Goal: Transaction & Acquisition: Purchase product/service

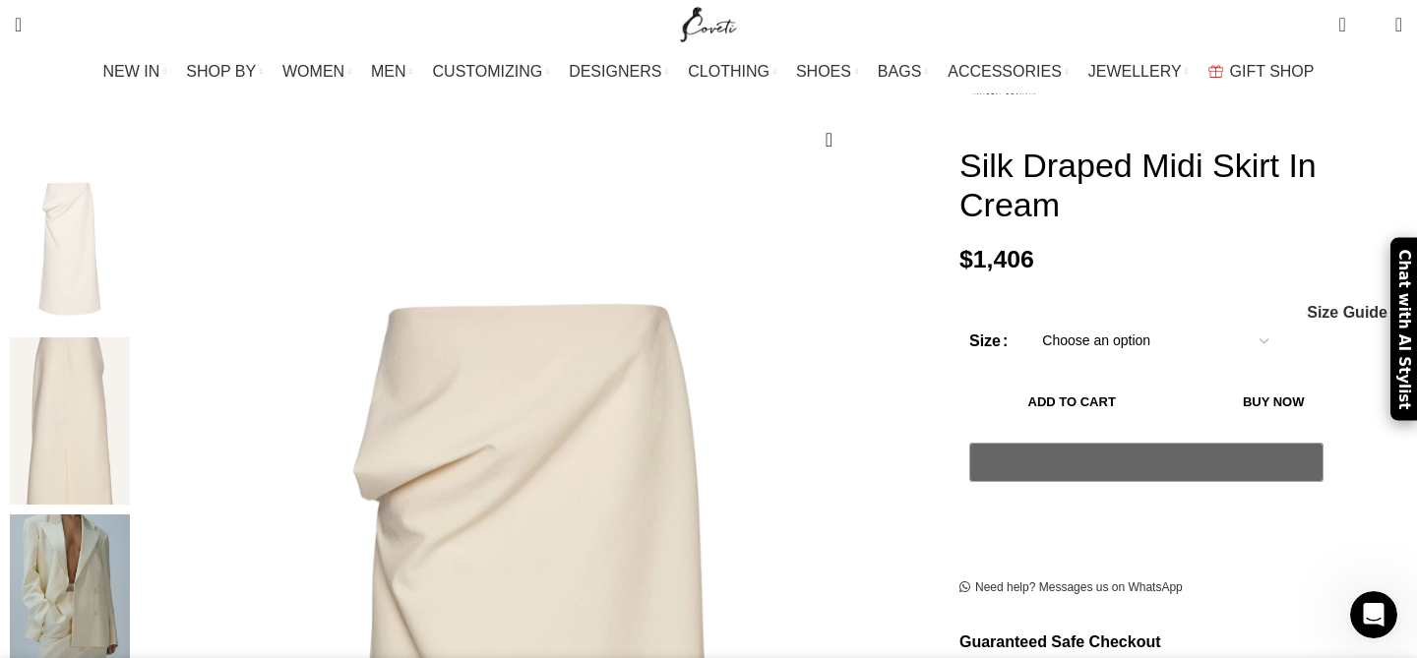
scroll to position [167, 0]
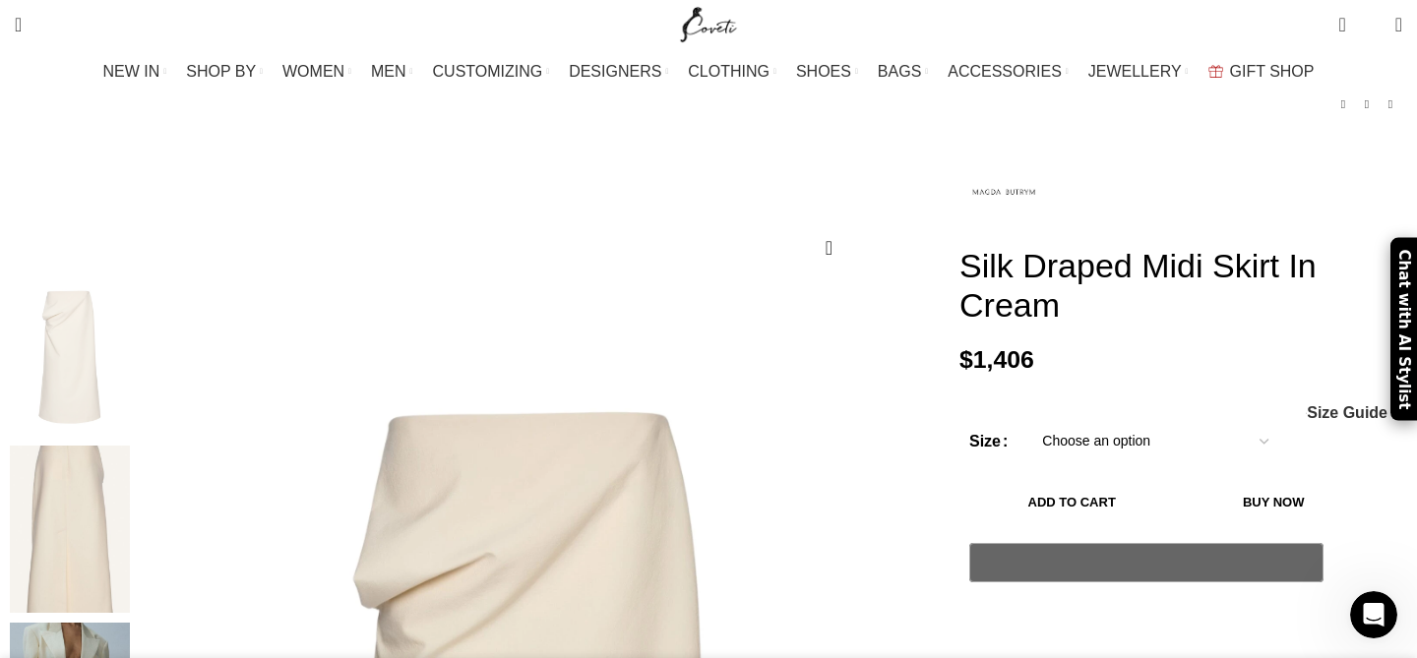
click at [1046, 421] on select "Choose an option 6 UK 8 UK 10 UK 12 UK 14 UK" at bounding box center [1155, 441] width 256 height 41
click at [1027, 421] on select "Choose an option 6 UK 8 UK 10 UK 12 UK 14 UK" at bounding box center [1155, 441] width 256 height 41
select select "8-uk"
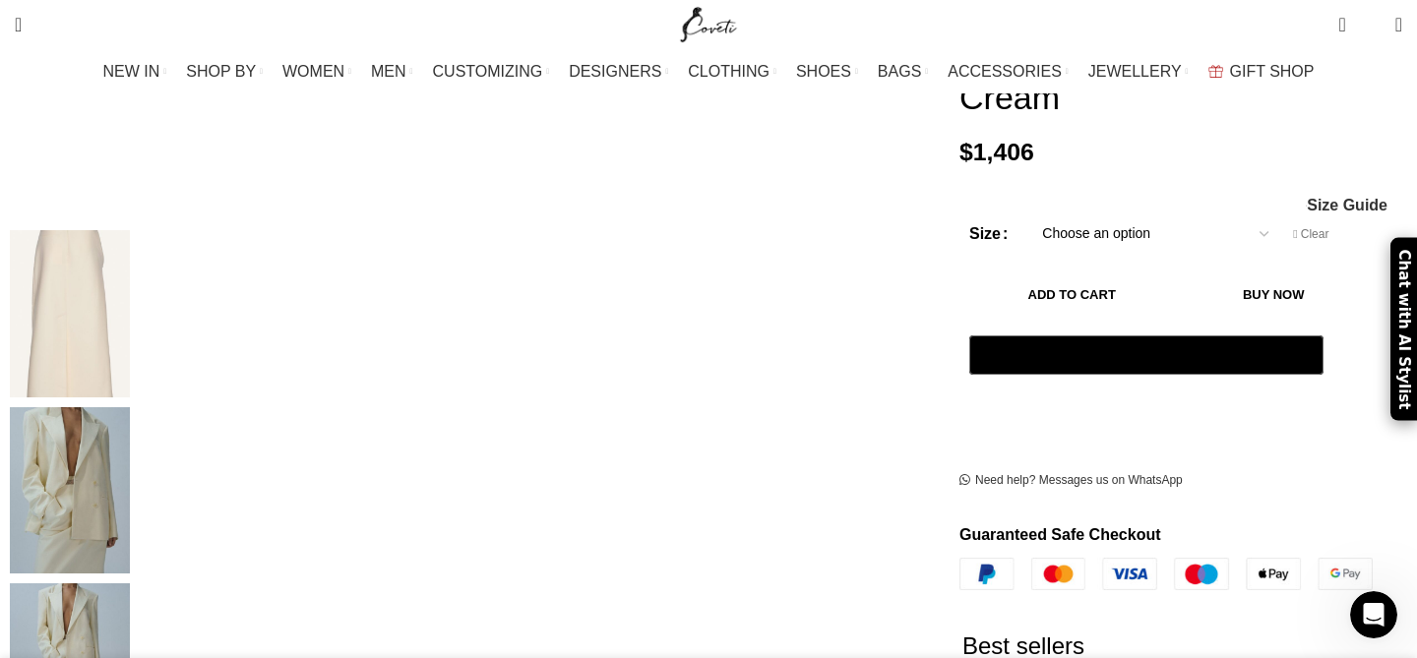
scroll to position [389, 0]
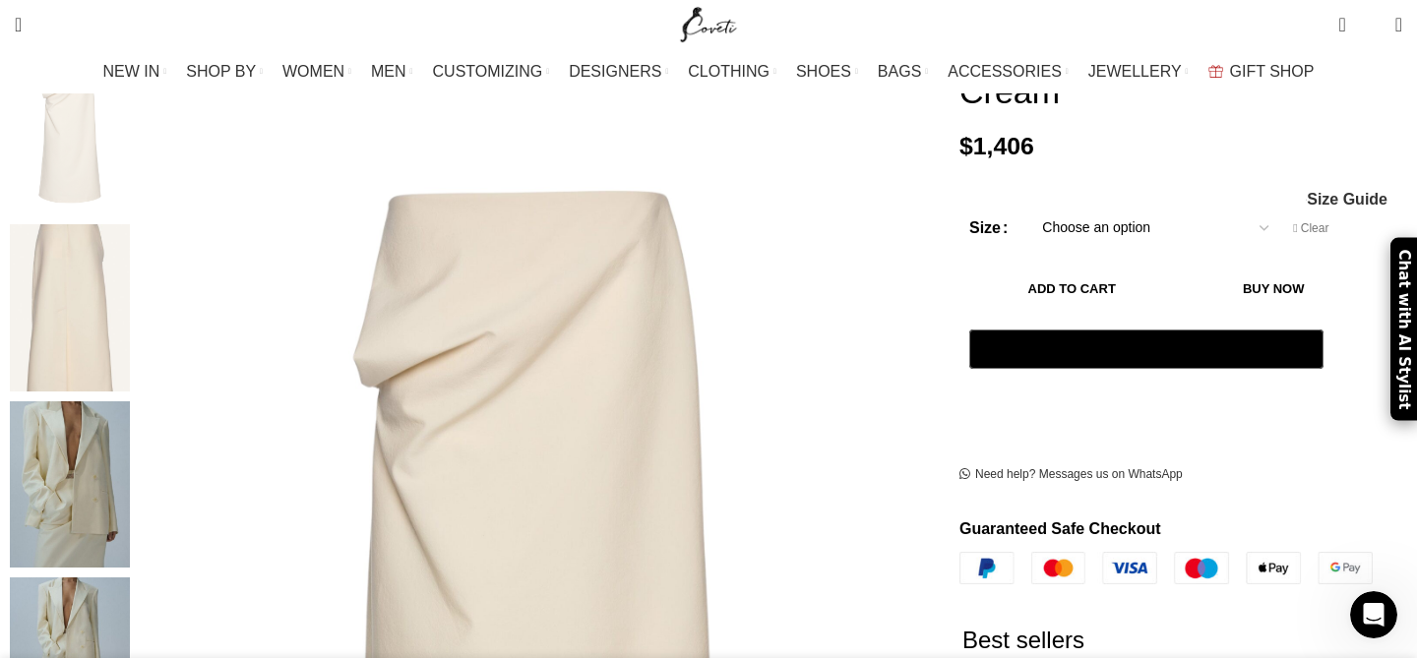
click at [130, 485] on img "3 / 4" at bounding box center [70, 484] width 120 height 167
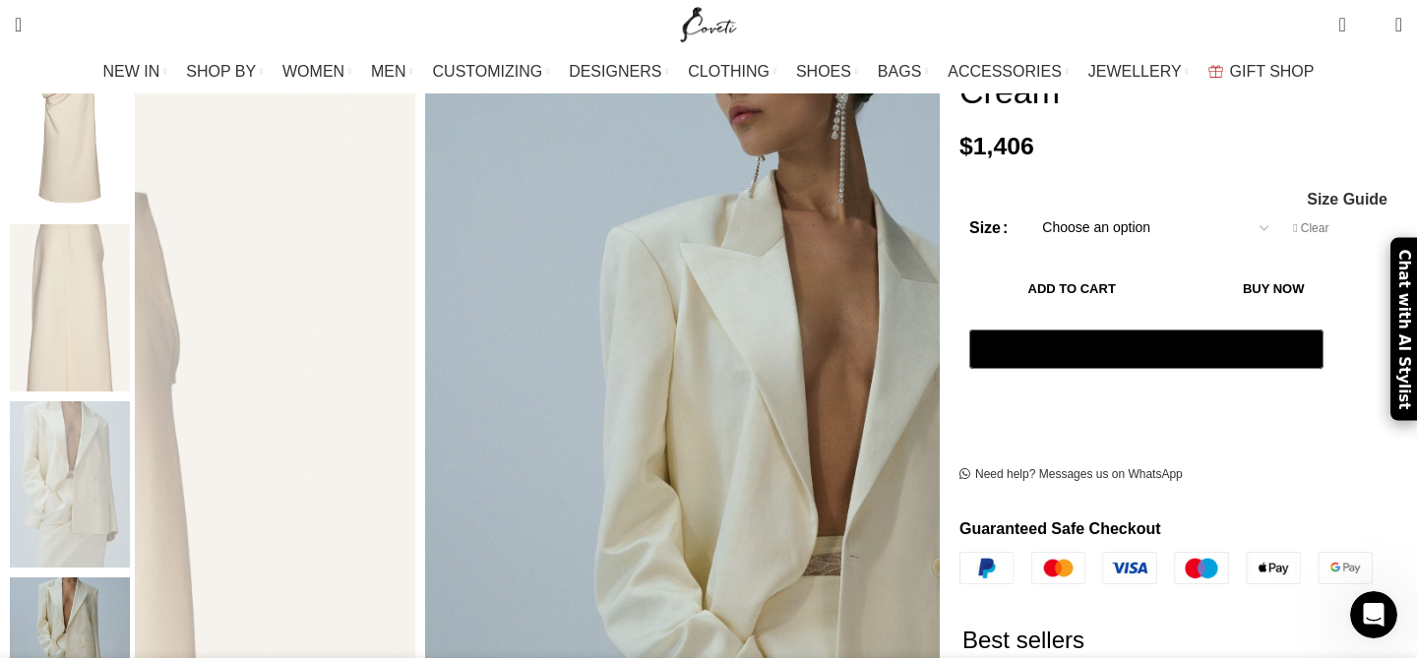
scroll to position [0, 414]
click at [130, 593] on img "4 / 4" at bounding box center [70, 660] width 120 height 167
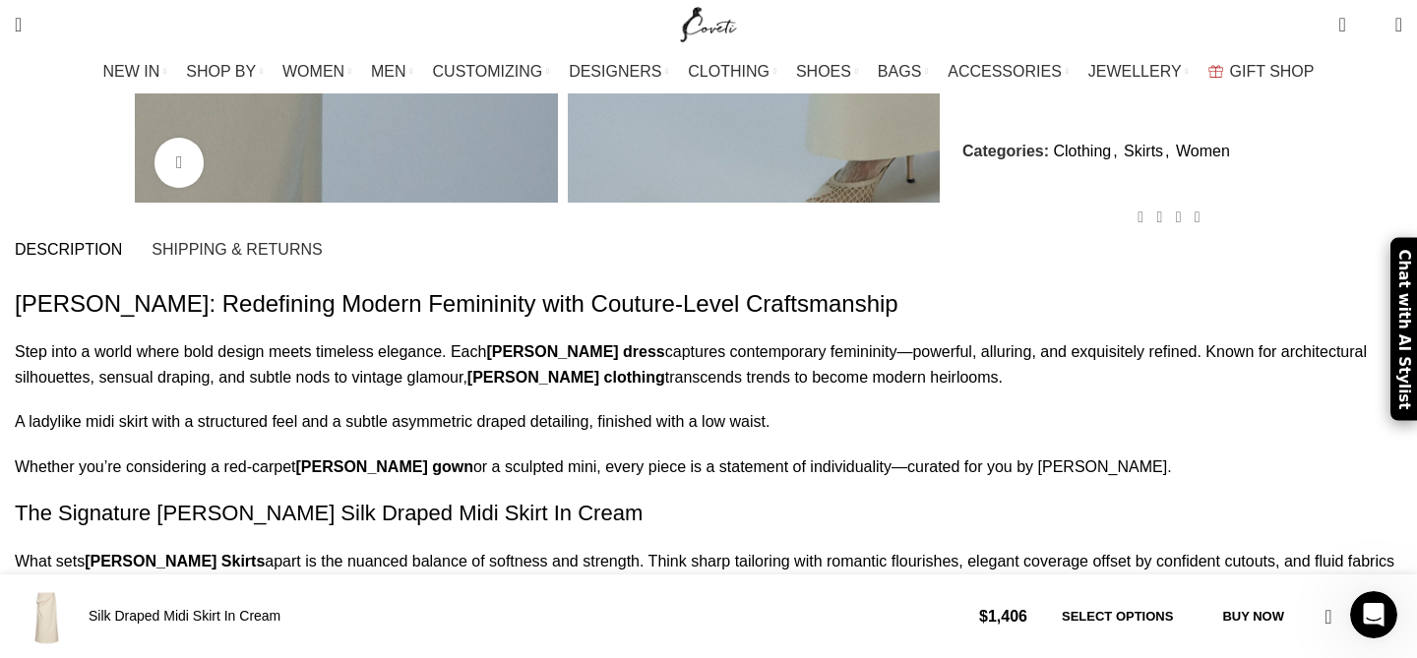
scroll to position [1348, 0]
click at [322, 241] on span "Shipping & Returns" at bounding box center [236, 249] width 170 height 16
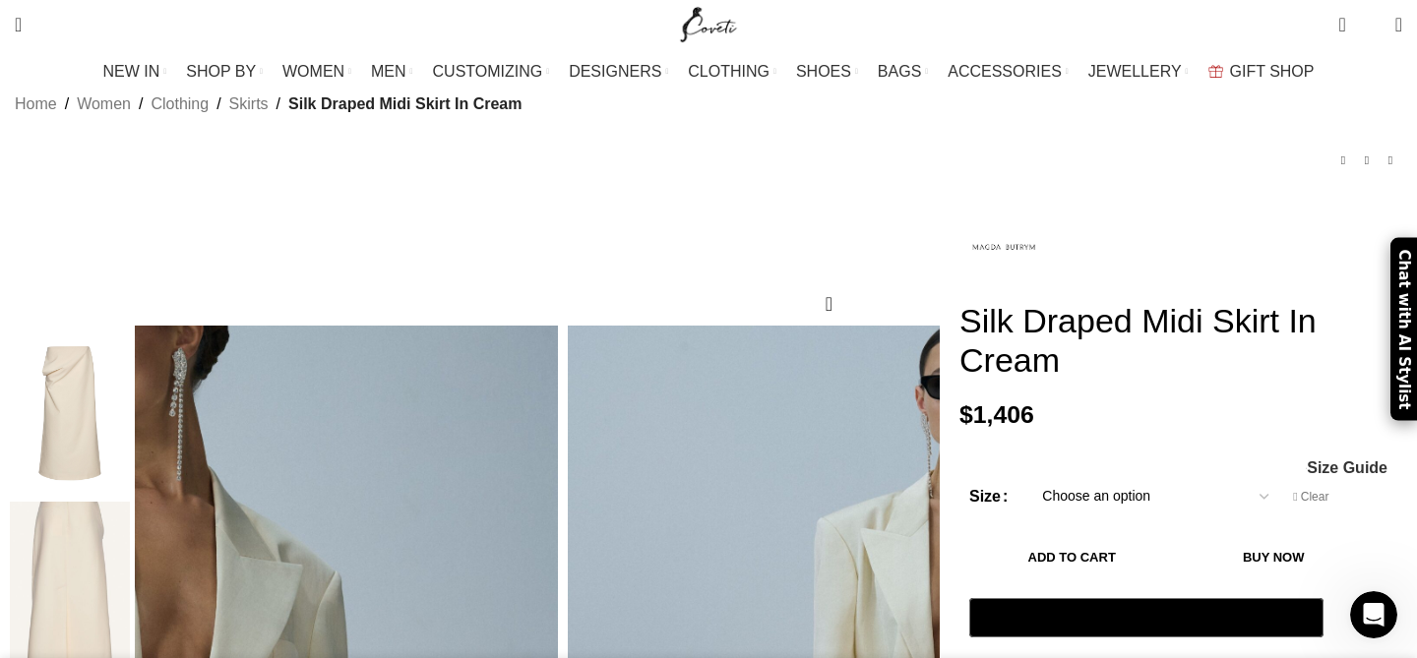
scroll to position [120, 0]
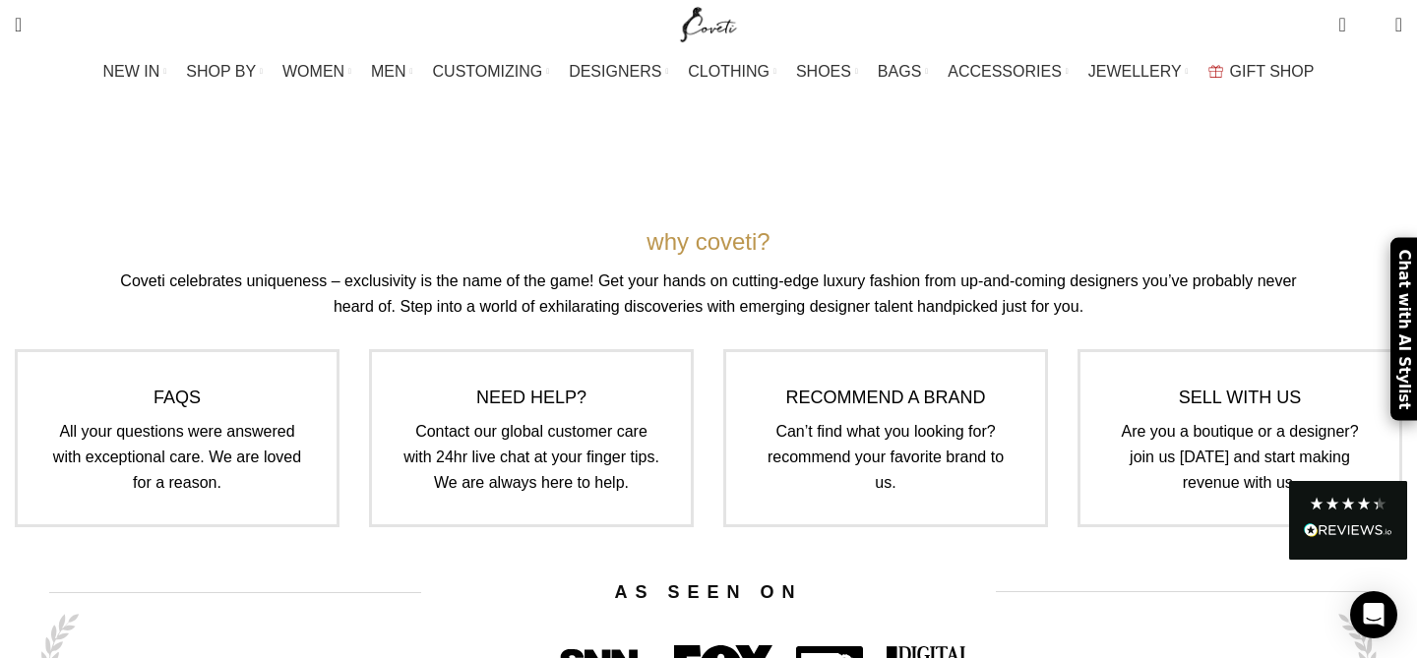
scroll to position [5725, 0]
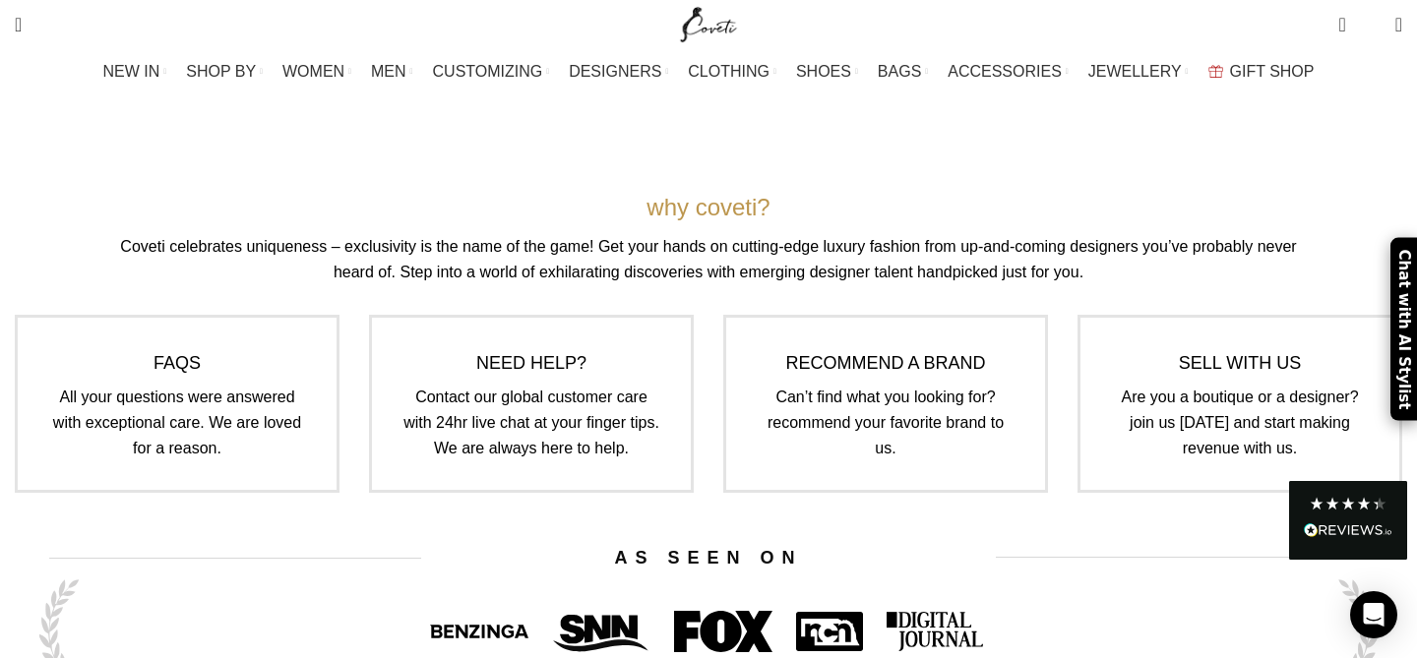
click at [1355, 527] on img "Read All Reviews" at bounding box center [1347, 530] width 89 height 14
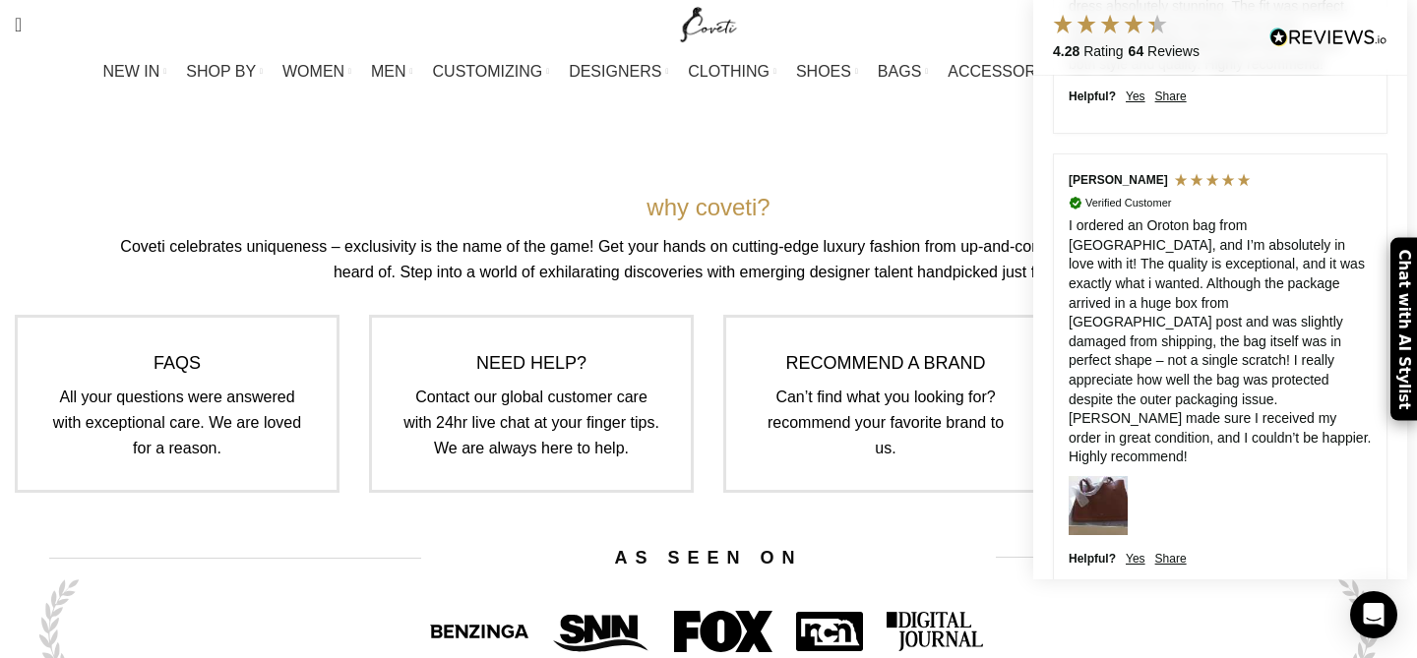
scroll to position [2593, 0]
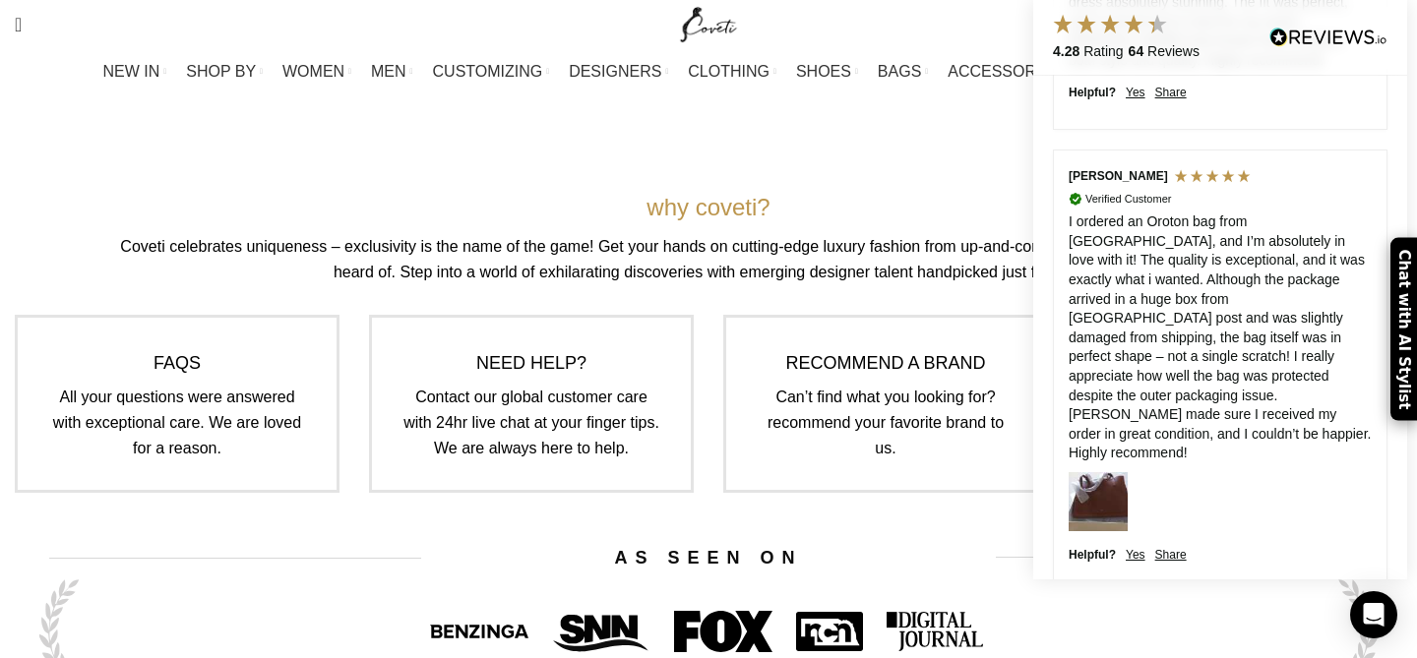
click at [1112, 472] on img at bounding box center [1097, 501] width 59 height 59
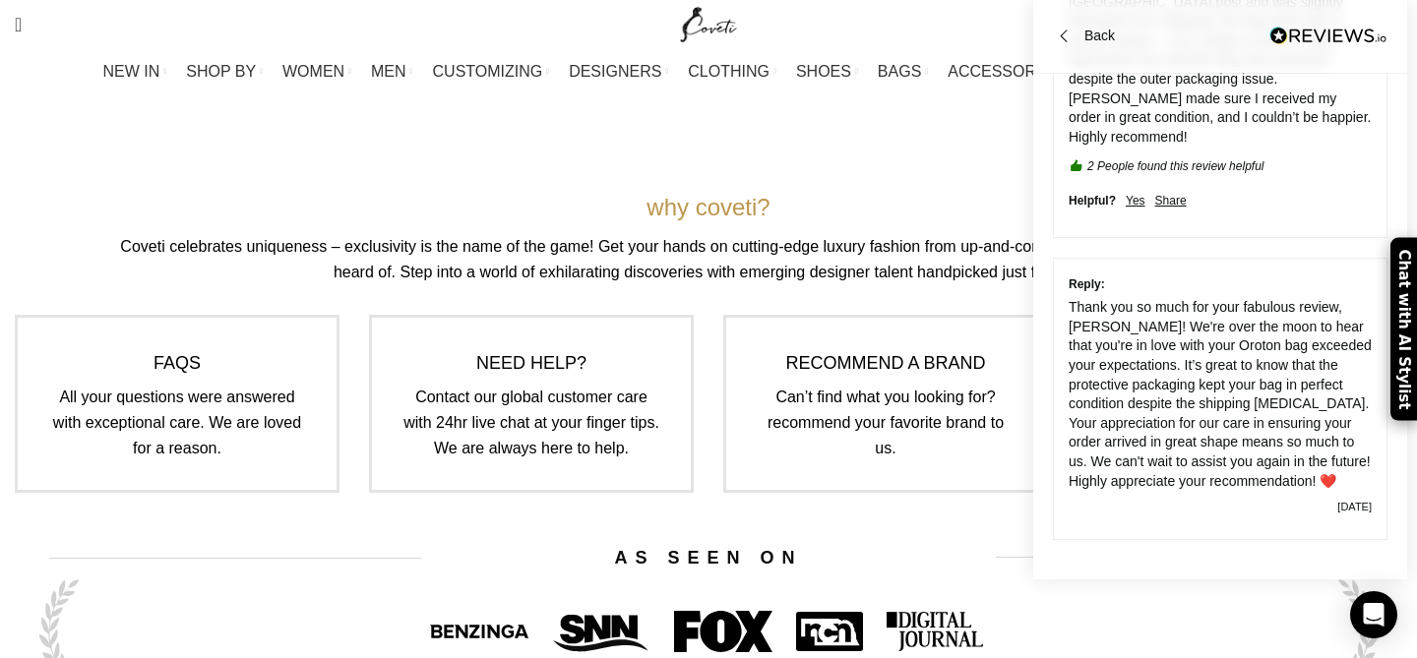
scroll to position [0, 0]
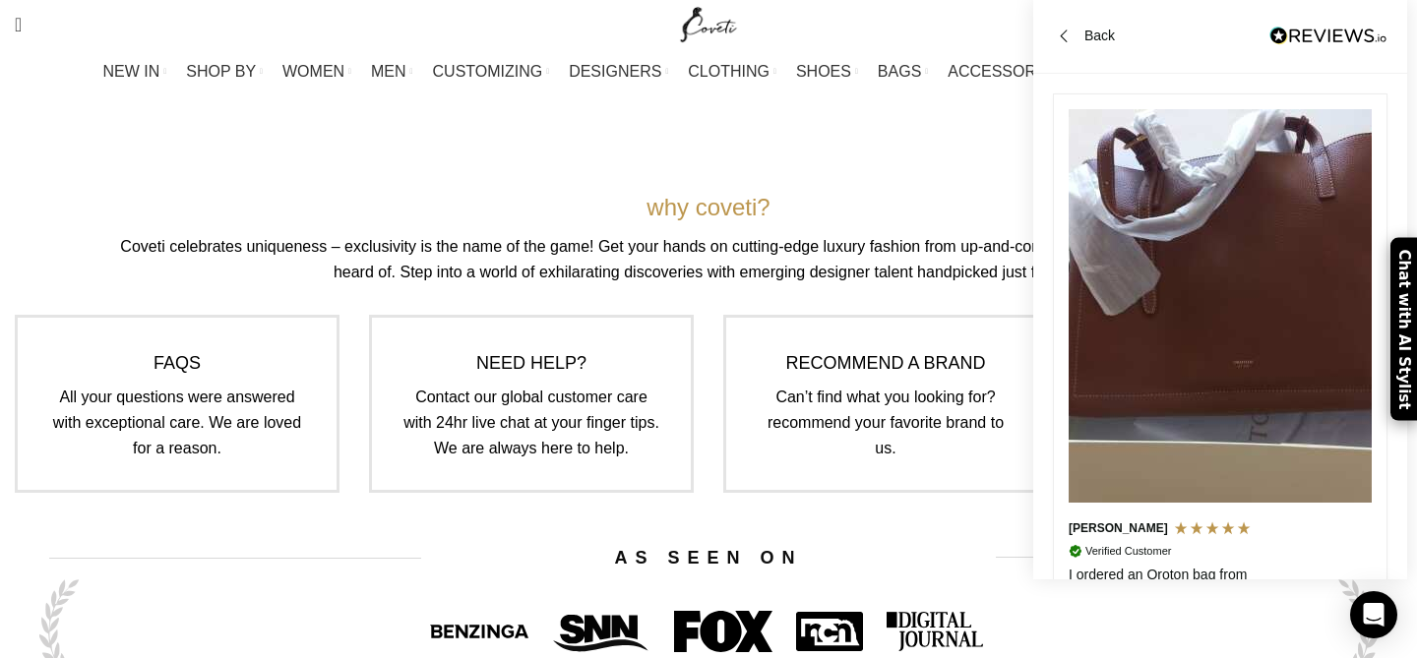
click at [1077, 31] on div "Back" at bounding box center [1084, 37] width 62 height 22
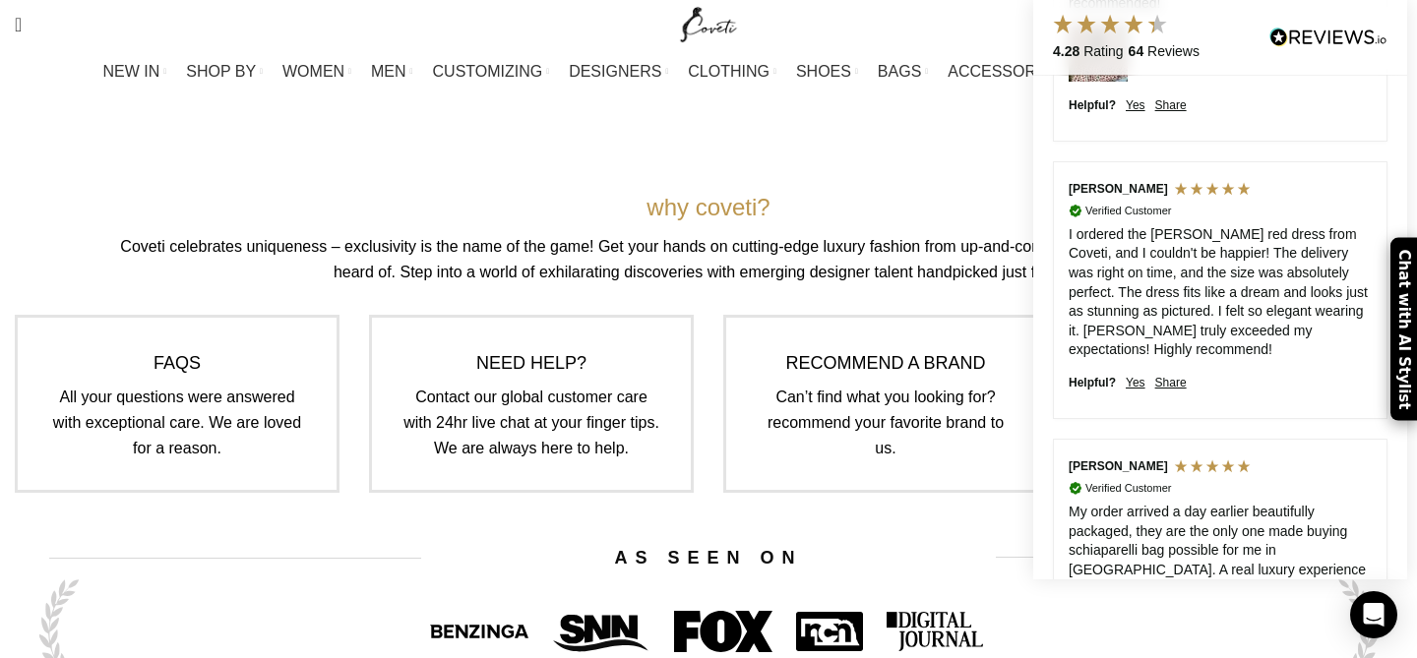
scroll to position [4470, 0]
